Goal: Transaction & Acquisition: Purchase product/service

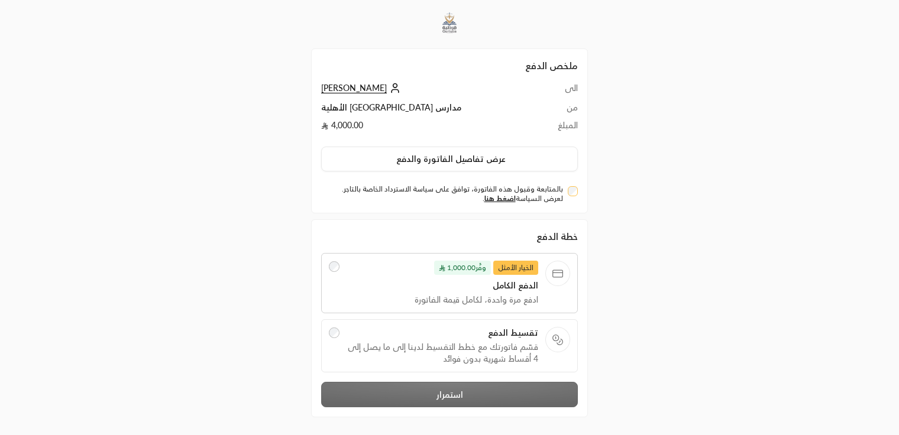
click at [443, 348] on span "قسّم فاتورتك مع خطط التقسيط لدينا إلى ما يصل إلى 4 أقساط شهرية بدون فوائد" at bounding box center [443, 353] width 192 height 24
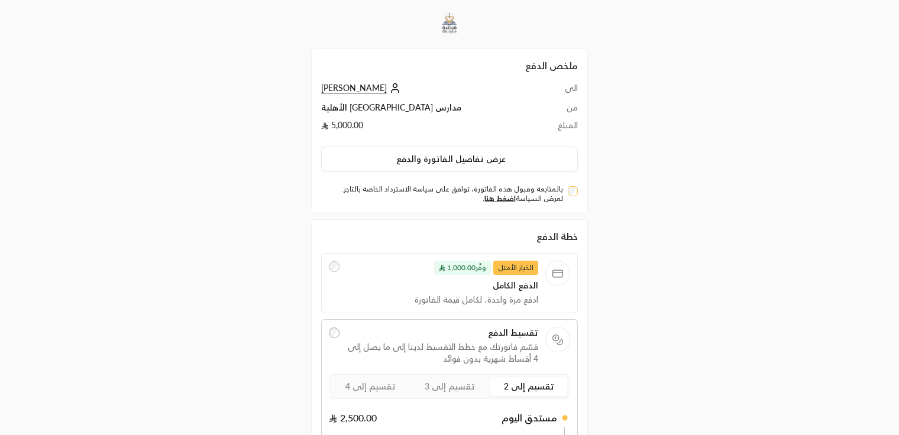
scroll to position [143, 0]
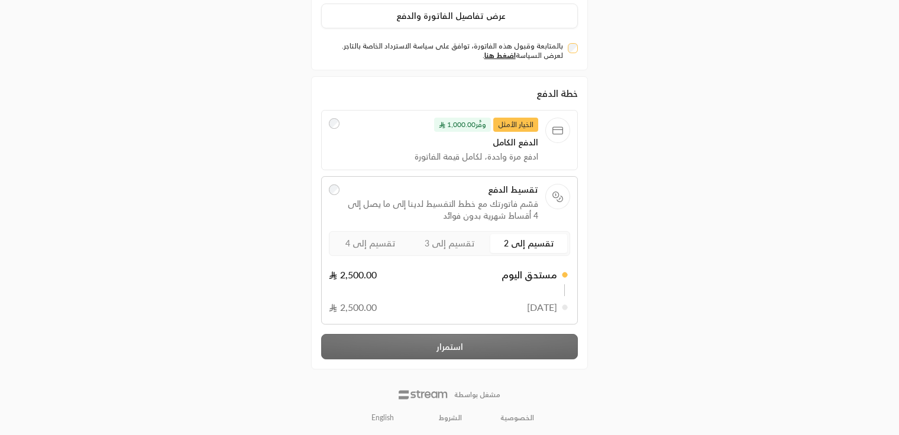
click at [476, 344] on div "خطة الدفع الخيار الأمثل وفَّر 1,000.00 الدفع الكامل ادفع مرة واحدة، لكامل قيمة …" at bounding box center [449, 222] width 257 height 273
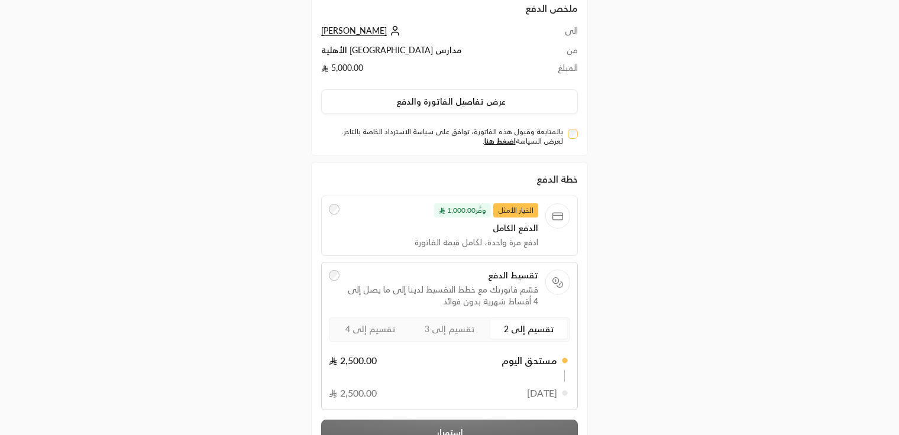
scroll to position [48, 0]
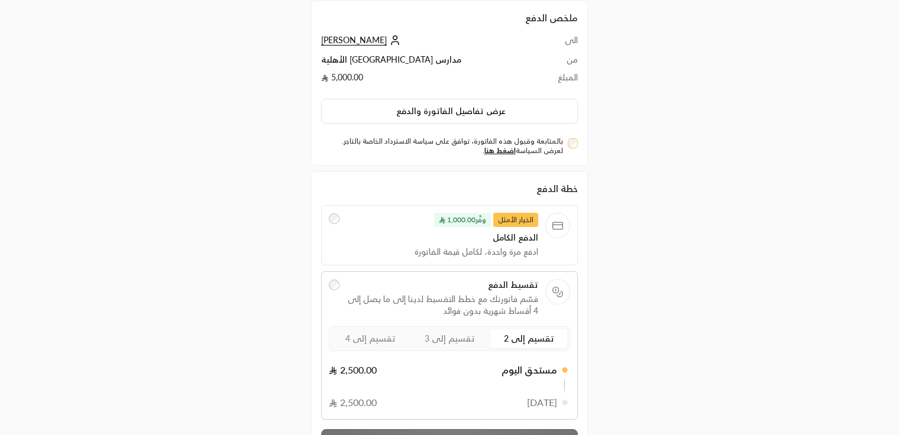
click at [570, 133] on div "بالمتابعة وقبول هذه الفاتورة، توافق على سياسة الاسترداد الخاصة بالتاجر. لعرض ال…" at bounding box center [449, 144] width 269 height 23
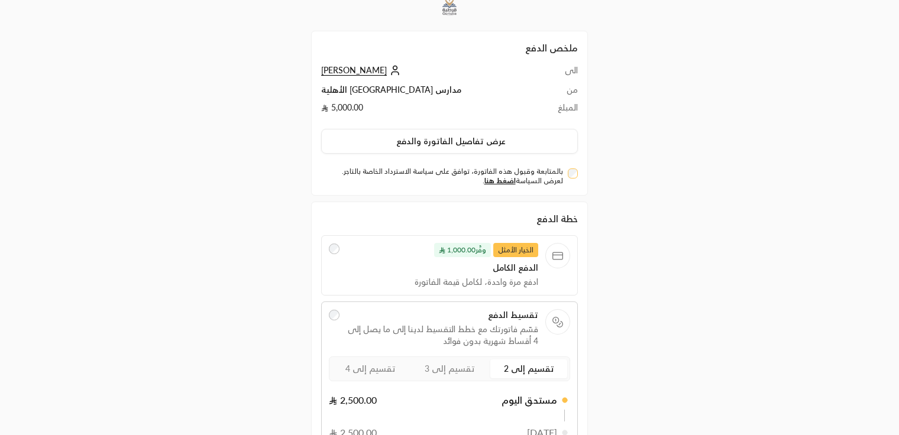
scroll to position [24, 0]
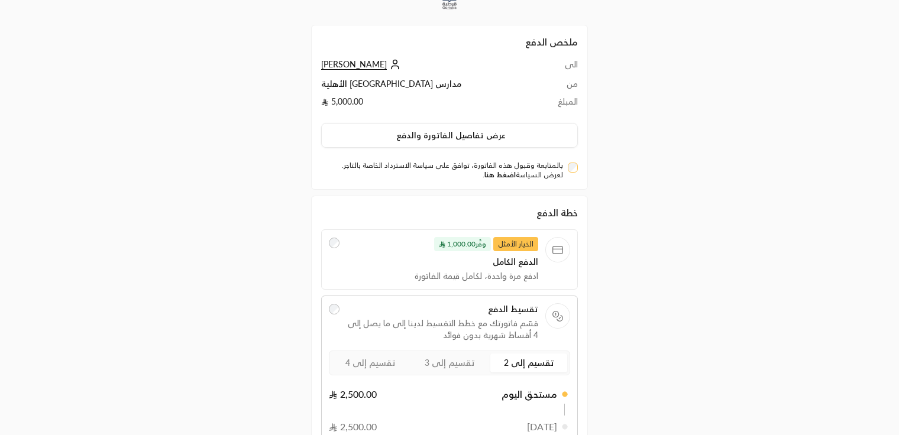
click at [501, 172] on link "اضغط هنا" at bounding box center [500, 174] width 31 height 9
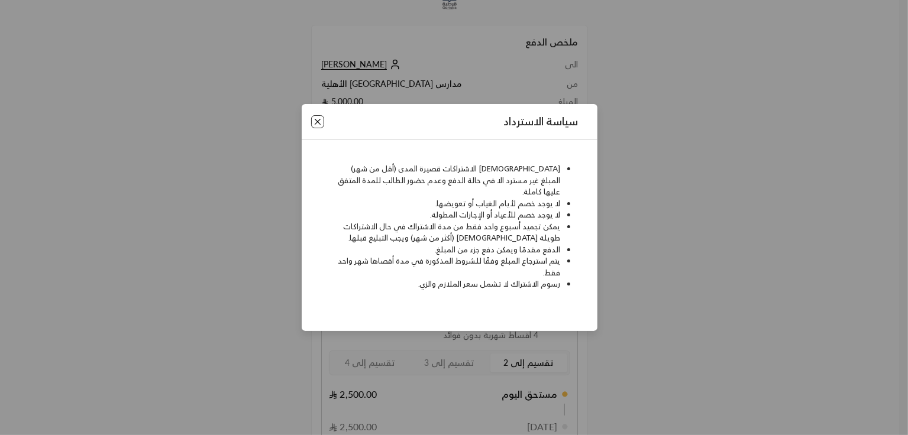
click at [312, 125] on button "Close" at bounding box center [317, 121] width 13 height 13
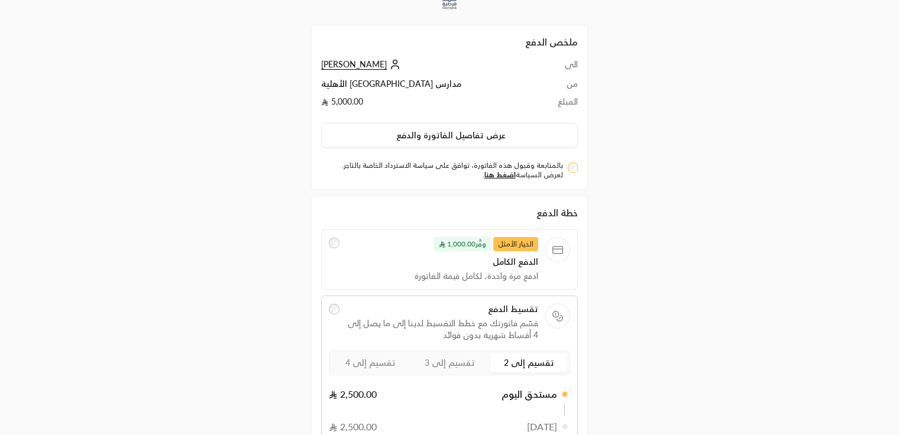
scroll to position [143, 0]
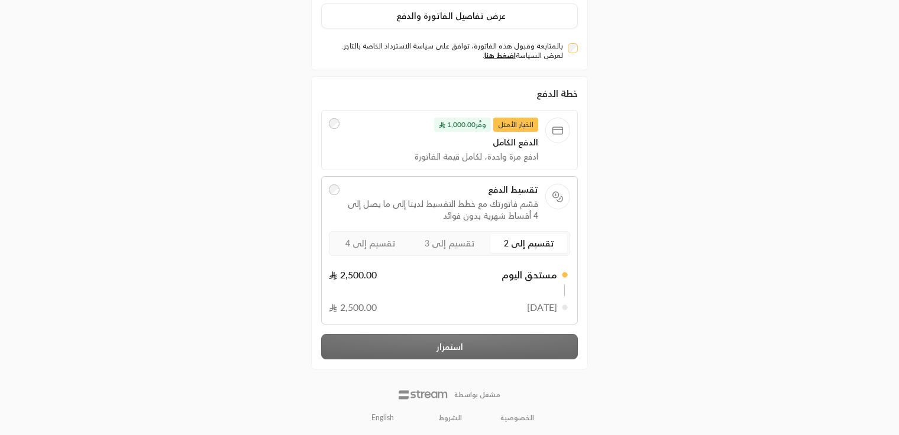
click at [393, 351] on div "خطة الدفع الخيار الأمثل وفَّر 1,000.00 الدفع الكامل ادفع مرة واحدة، لكامل قيمة …" at bounding box center [449, 222] width 257 height 273
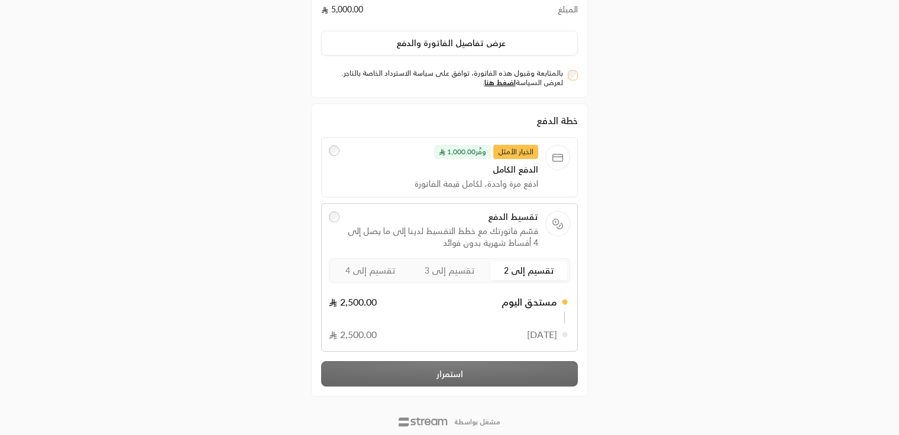
scroll to position [108, 0]
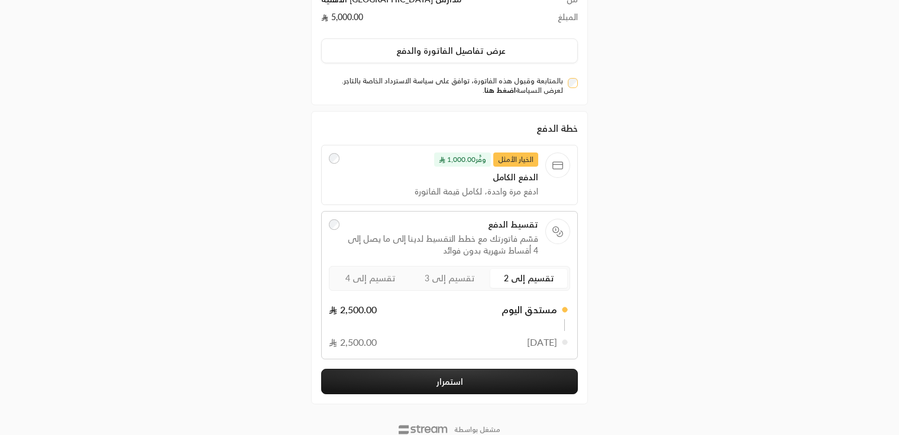
click at [499, 92] on link "اضغط هنا" at bounding box center [500, 90] width 31 height 9
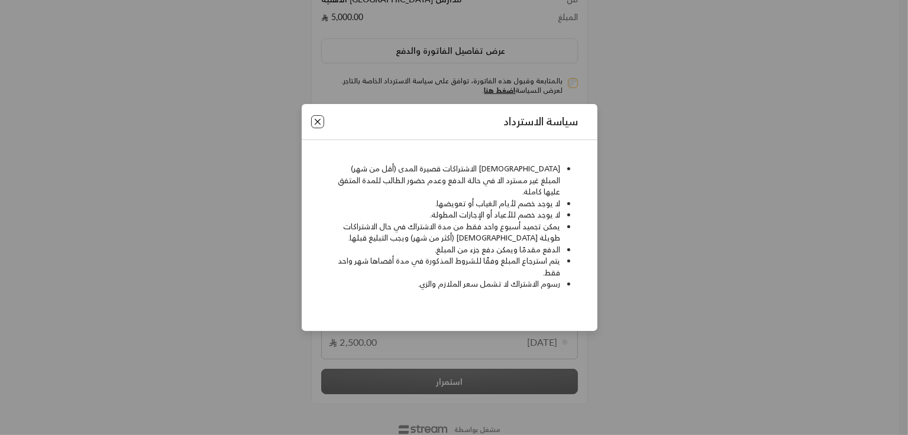
click at [315, 128] on button "Close" at bounding box center [317, 121] width 13 height 13
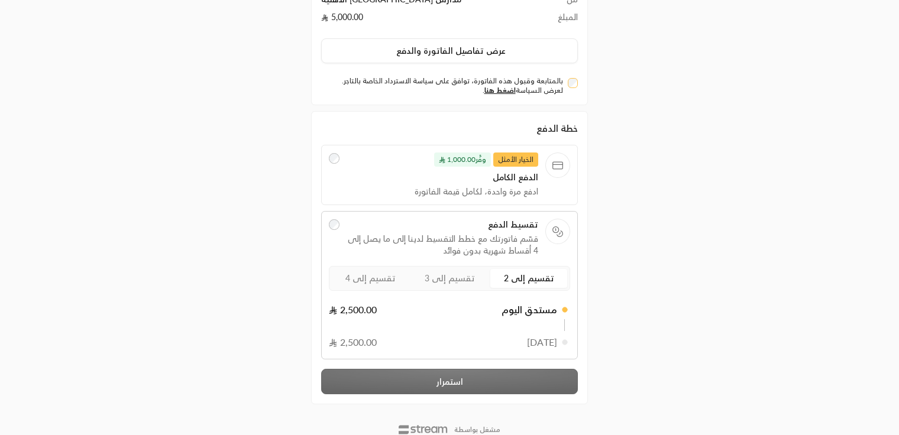
click at [567, 86] on div "بالمتابعة وقبول هذه الفاتورة، توافق على سياسة الاسترداد الخاصة بالتاجر. لعرض ال…" at bounding box center [449, 85] width 257 height 19
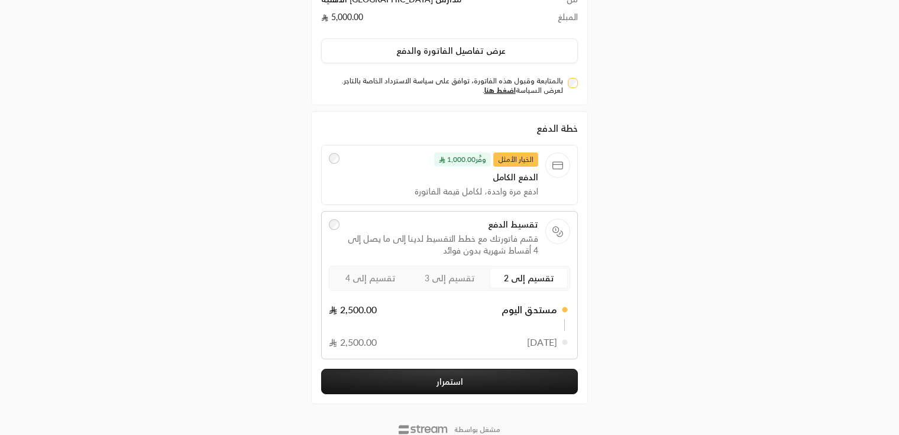
click at [435, 389] on button "استمرار" at bounding box center [449, 381] width 257 height 25
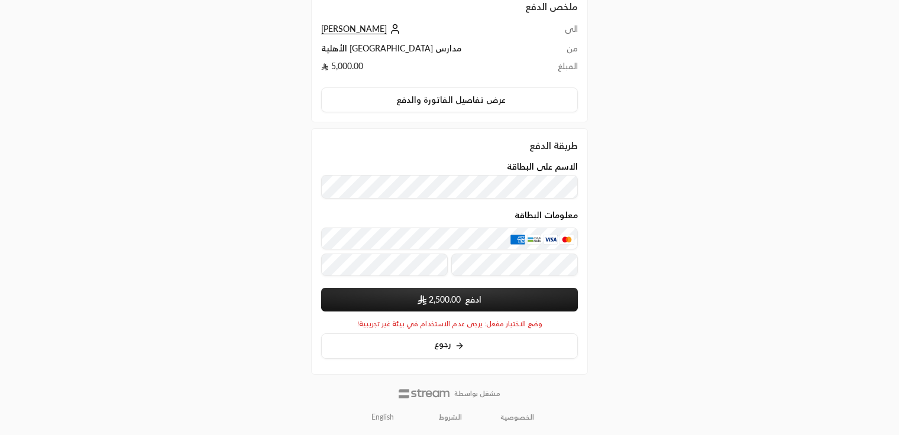
scroll to position [108, 0]
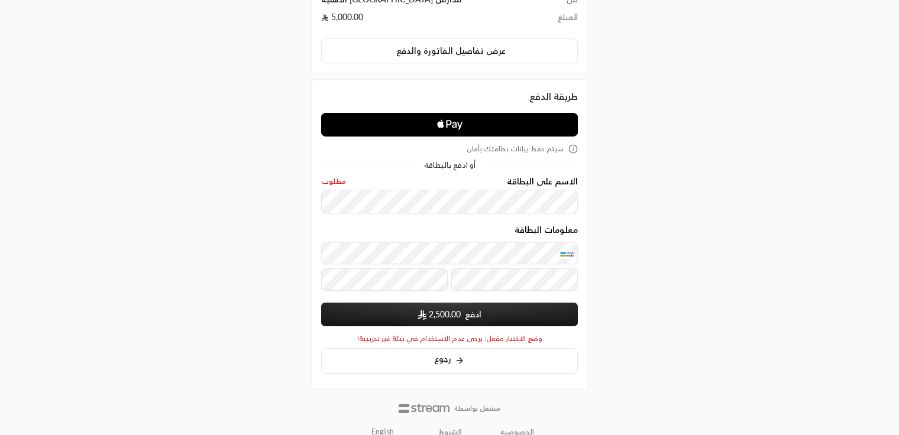
click at [666, 225] on div "ملخص الدفع الى [PERSON_NAME] من مدارس قرطبة الأهلية المبلغ 5,000.00 عرض تفاصيل …" at bounding box center [450, 172] width 450 height 560
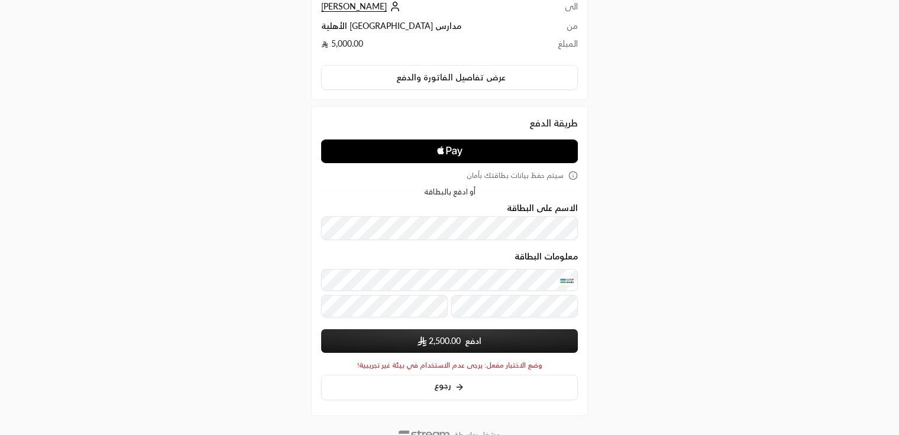
scroll to position [88, 0]
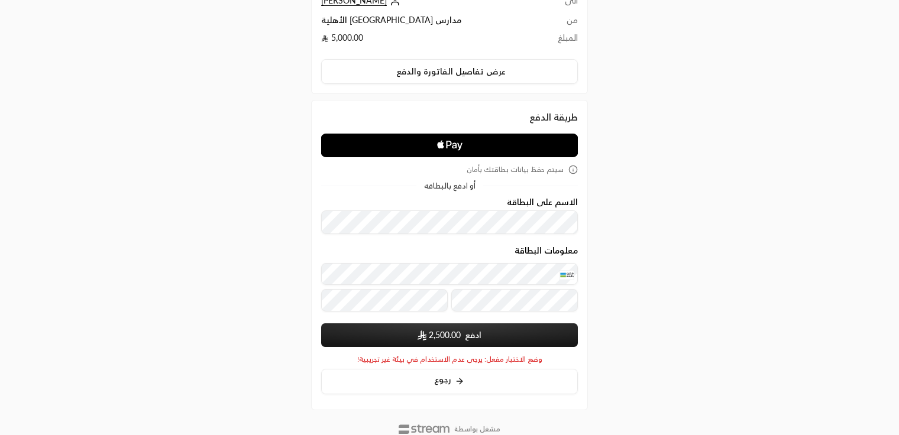
click at [480, 341] on button "ادفع 2,500.00" at bounding box center [449, 336] width 257 height 24
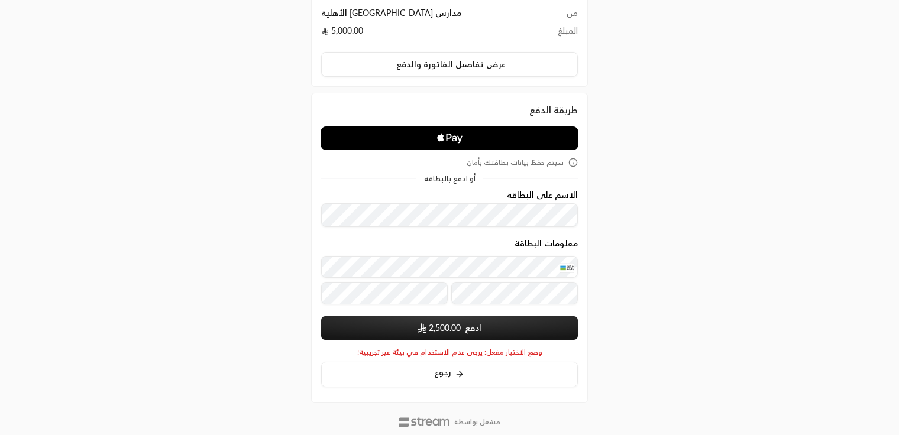
scroll to position [99, 0]
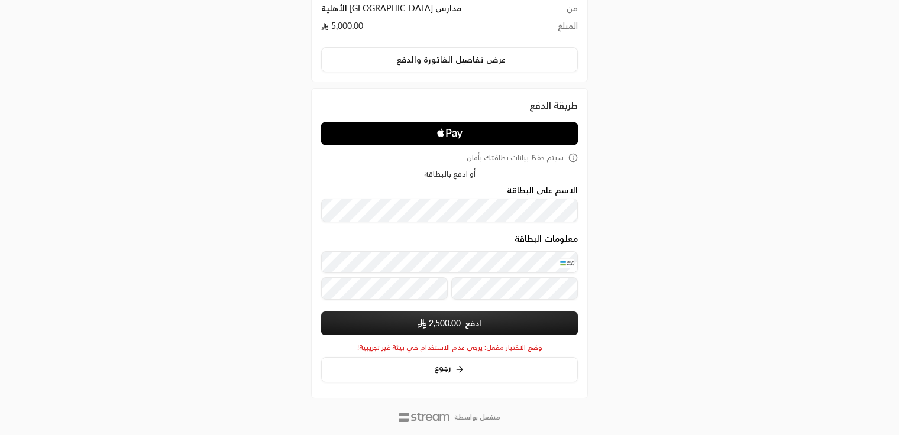
click at [438, 320] on span "2,500.00" at bounding box center [445, 324] width 32 height 12
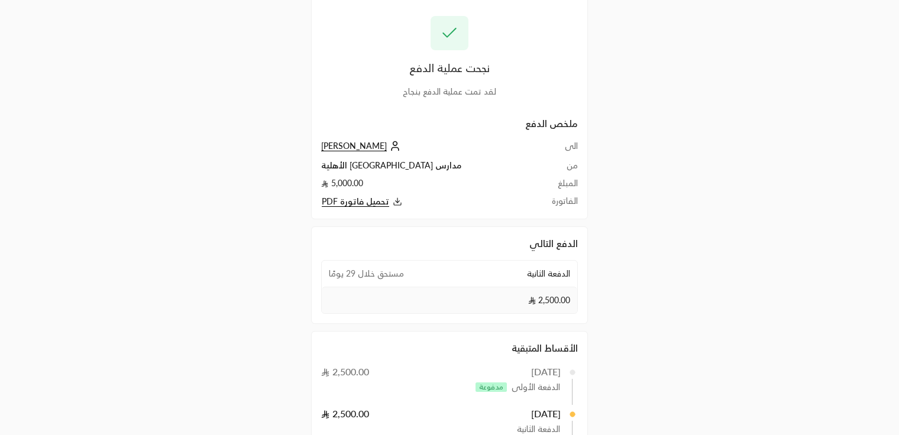
scroll to position [102, 0]
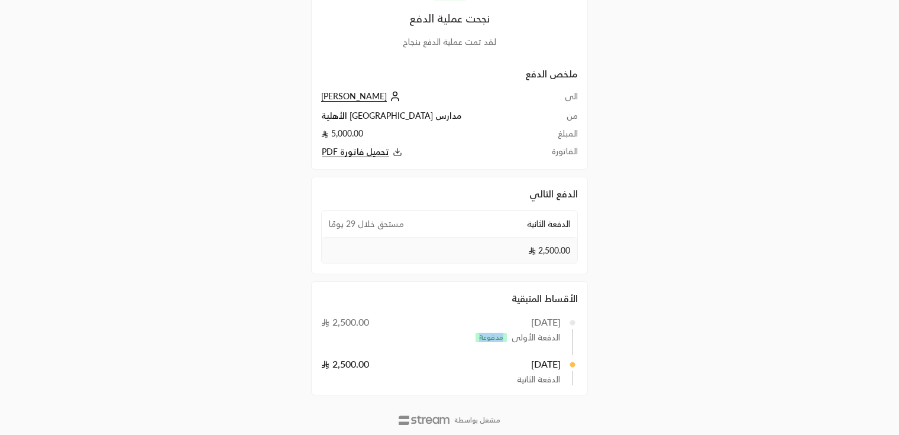
drag, startPoint x: 479, startPoint y: 336, endPoint x: 508, endPoint y: 335, distance: 29.0
click at [508, 335] on div "الدفعة الأولى مدفوعة" at bounding box center [450, 338] width 220 height 12
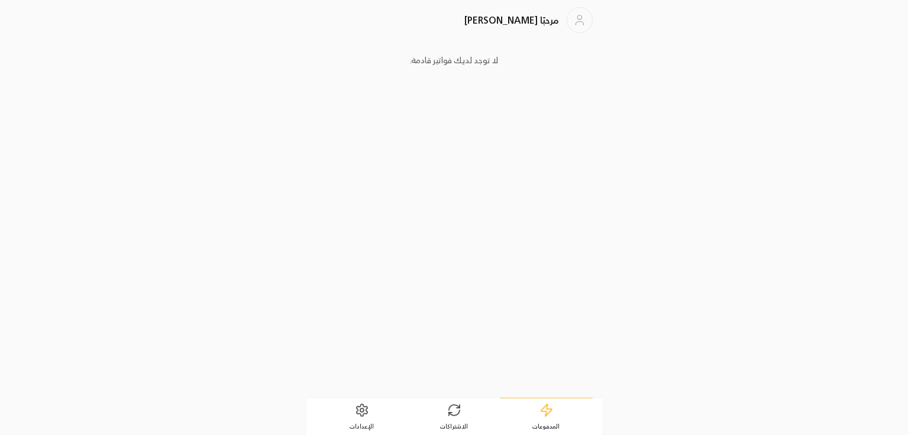
click at [453, 409] on icon at bounding box center [454, 410] width 14 height 14
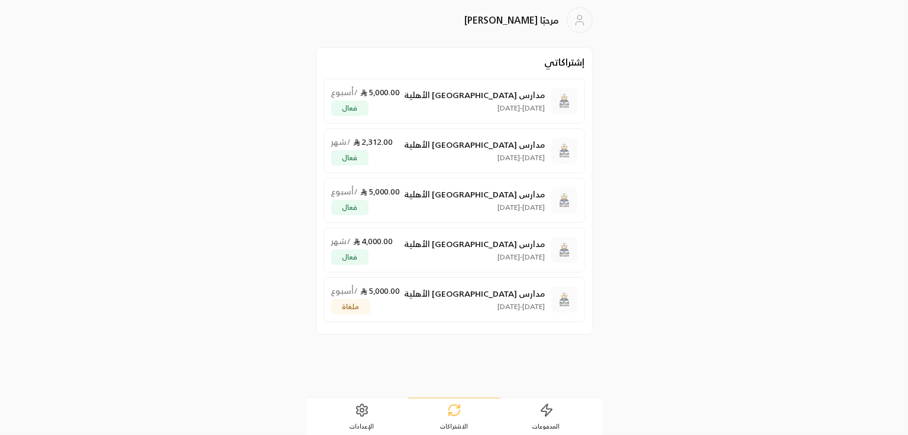
click at [568, 403] on link "المدفوعات" at bounding box center [546, 417] width 92 height 37
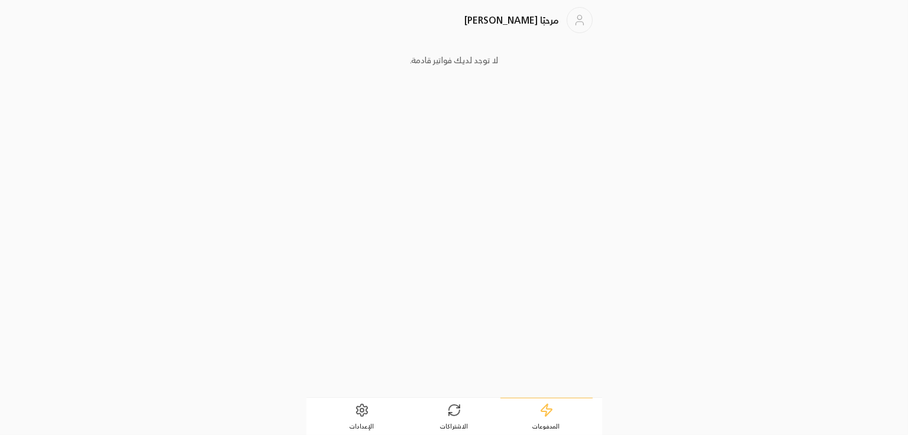
click at [450, 422] on span "الاشتراكات" at bounding box center [454, 426] width 28 height 8
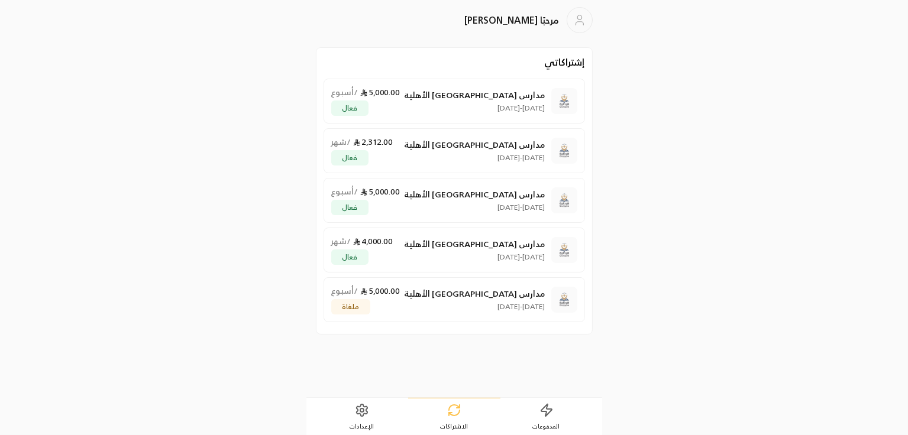
click at [547, 416] on icon at bounding box center [547, 410] width 14 height 14
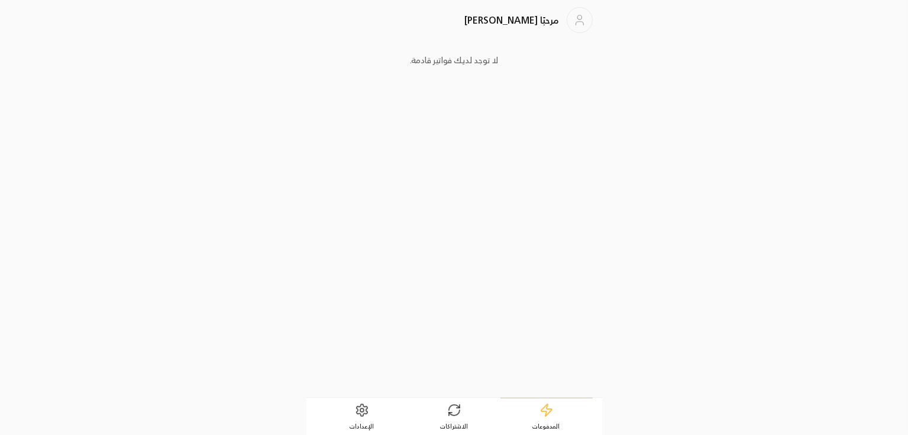
click at [442, 426] on span "الاشتراكات" at bounding box center [454, 426] width 28 height 8
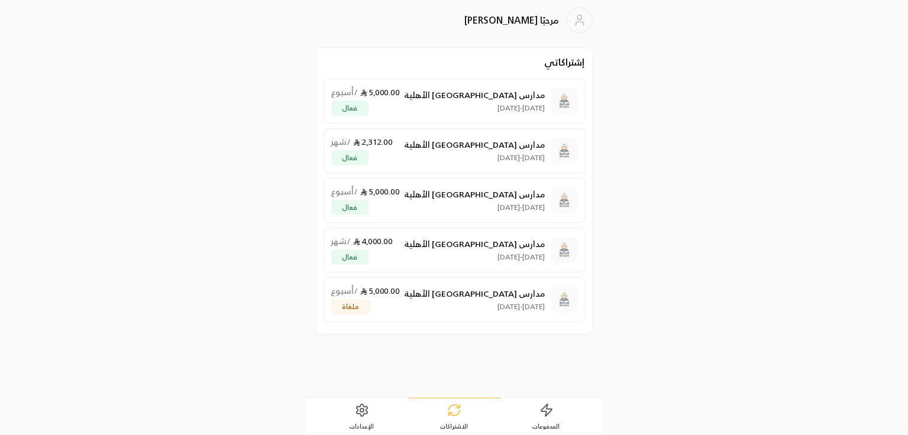
click at [552, 409] on icon at bounding box center [547, 410] width 14 height 14
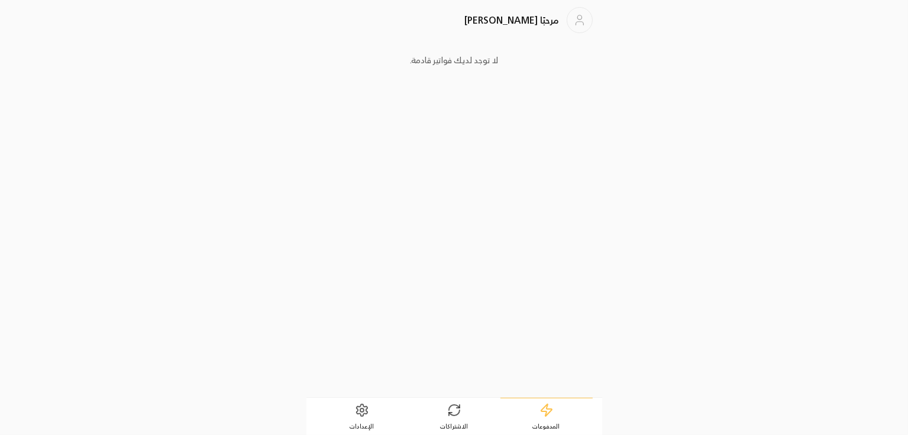
click at [479, 410] on link "الاشتراكات" at bounding box center [454, 417] width 92 height 37
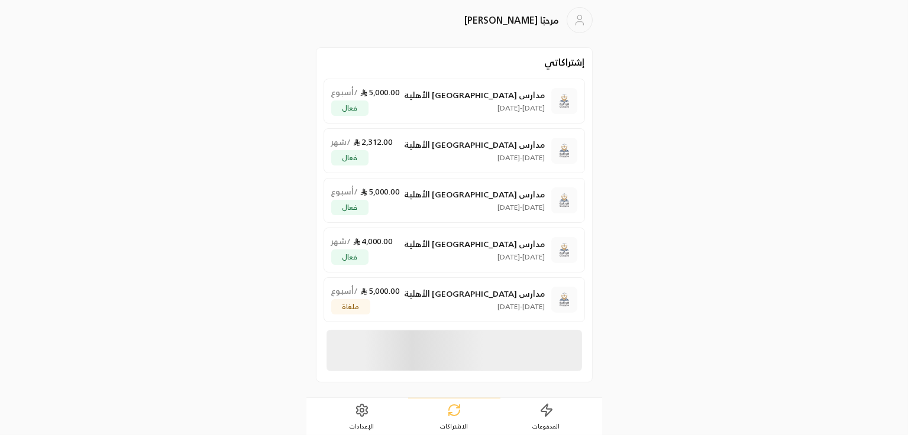
click at [565, 412] on link "المدفوعات" at bounding box center [546, 417] width 92 height 37
